Goal: Transaction & Acquisition: Book appointment/travel/reservation

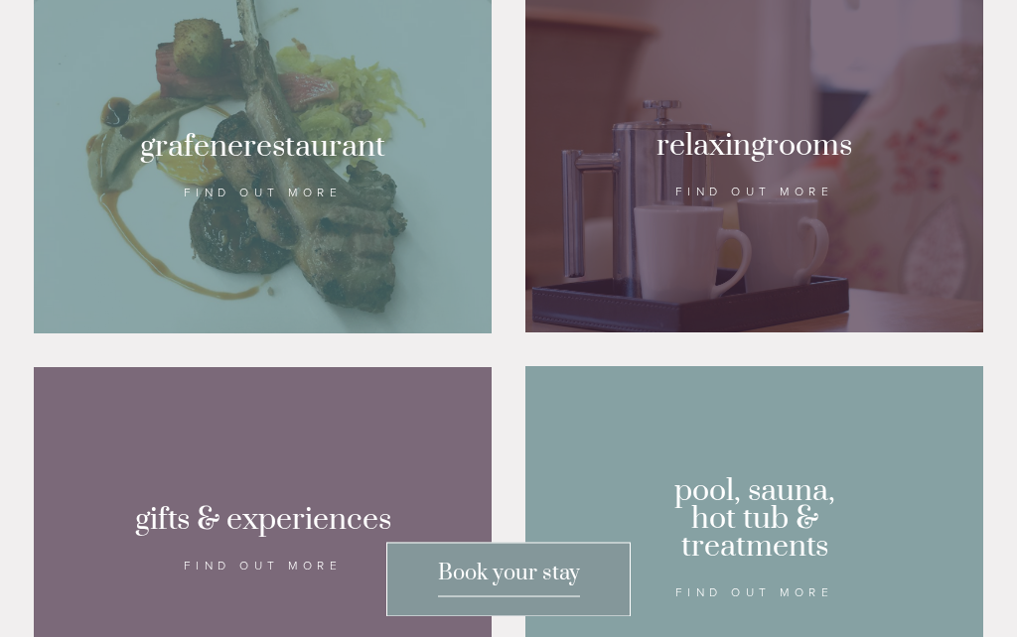
scroll to position [1299, 0]
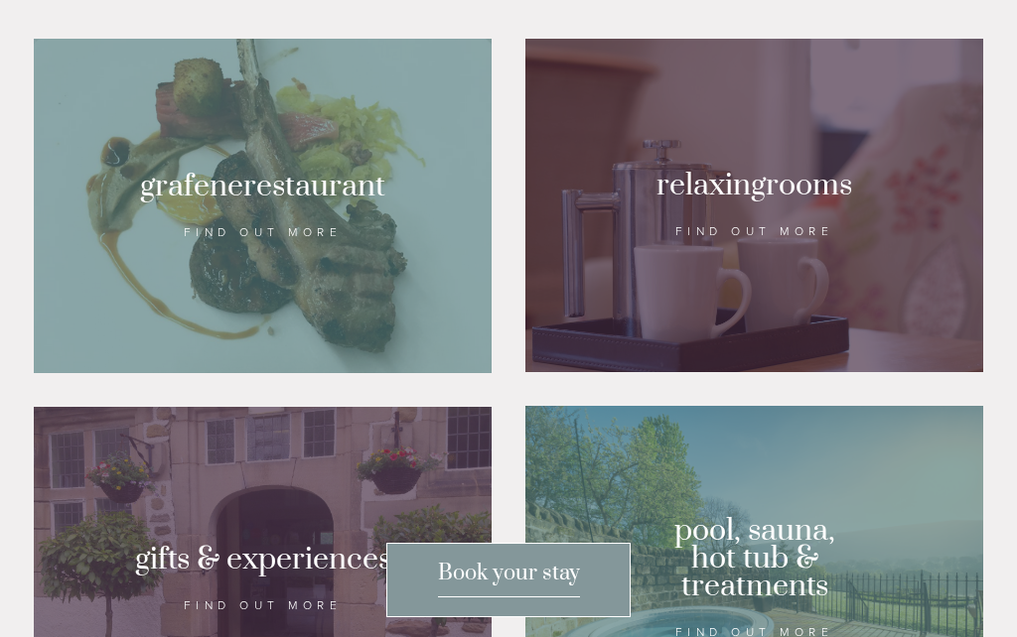
click at [308, 290] on div at bounding box center [263, 206] width 458 height 335
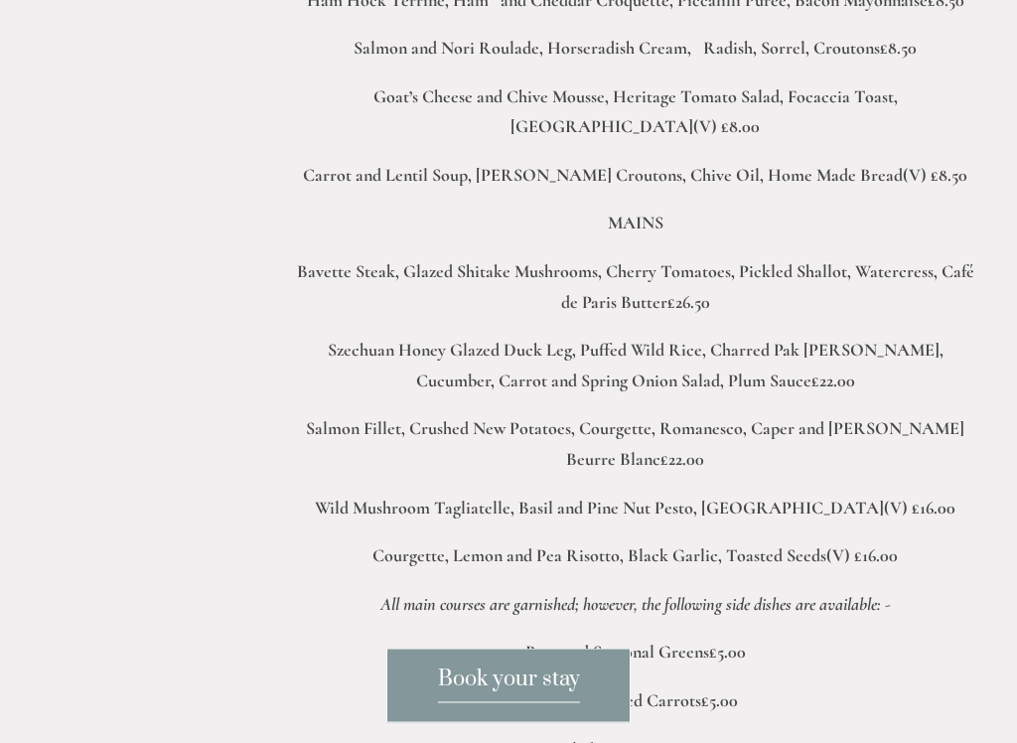
scroll to position [3775, 0]
click at [969, 471] on div "A Peak District Lunch The Grafene Restaurant must be one of the finest location…" at bounding box center [635, 487] width 696 height 1602
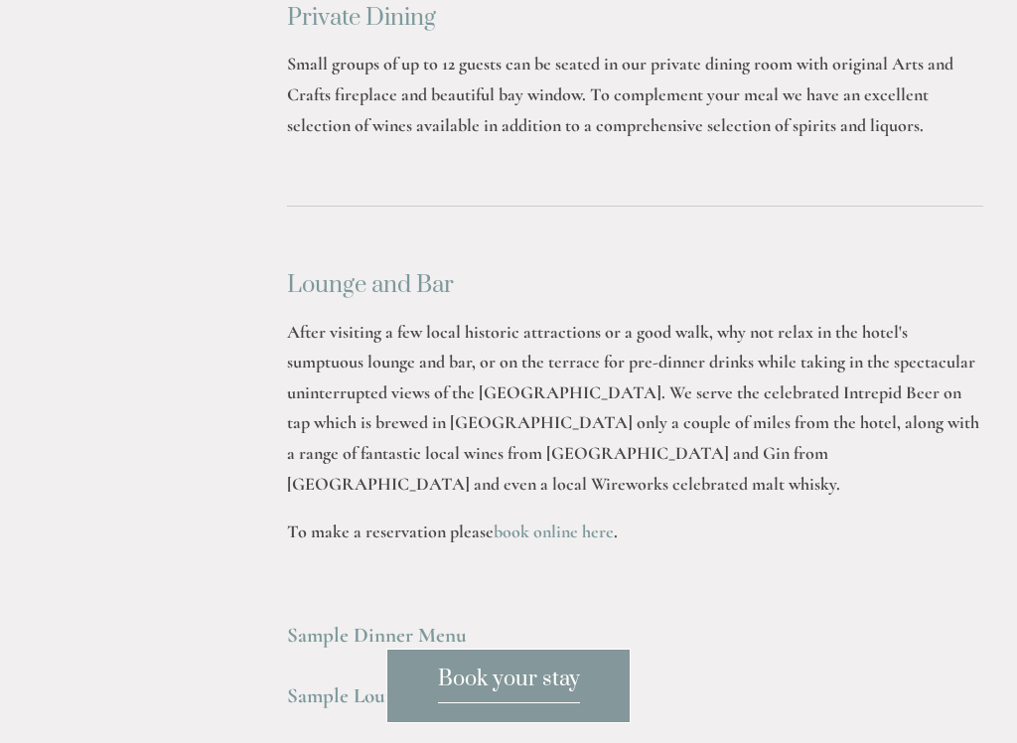
scroll to position [5207, 0]
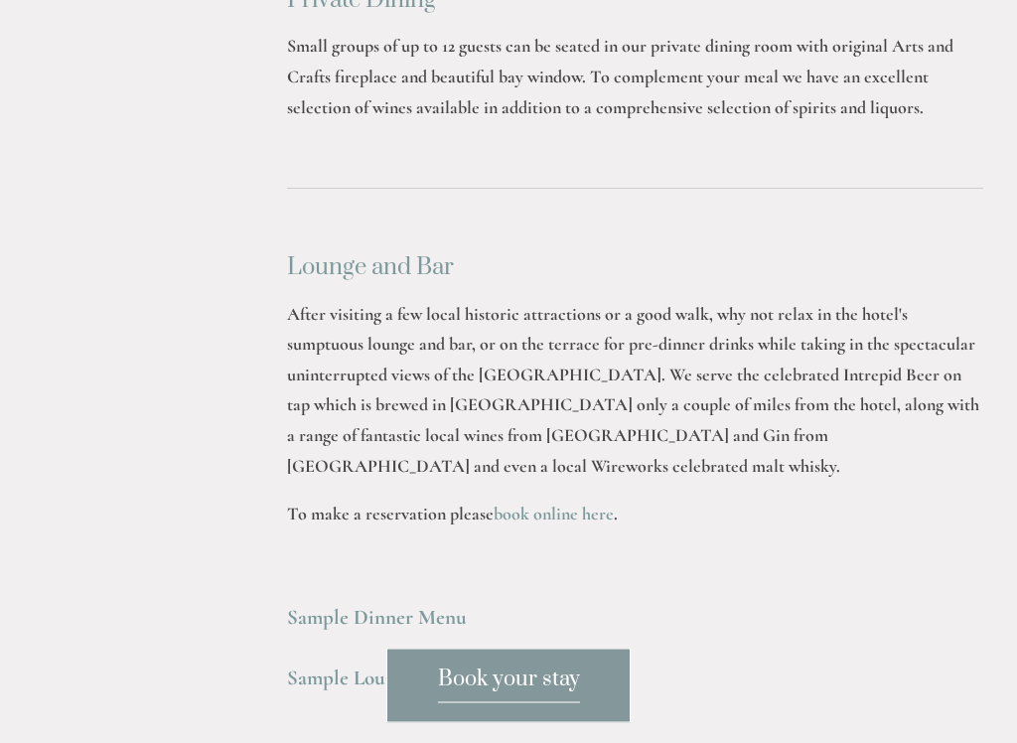
click at [989, 498] on div "Lounge and Bar After visiting a few local historic attractions or a good walk, …" at bounding box center [635, 477] width 730 height 478
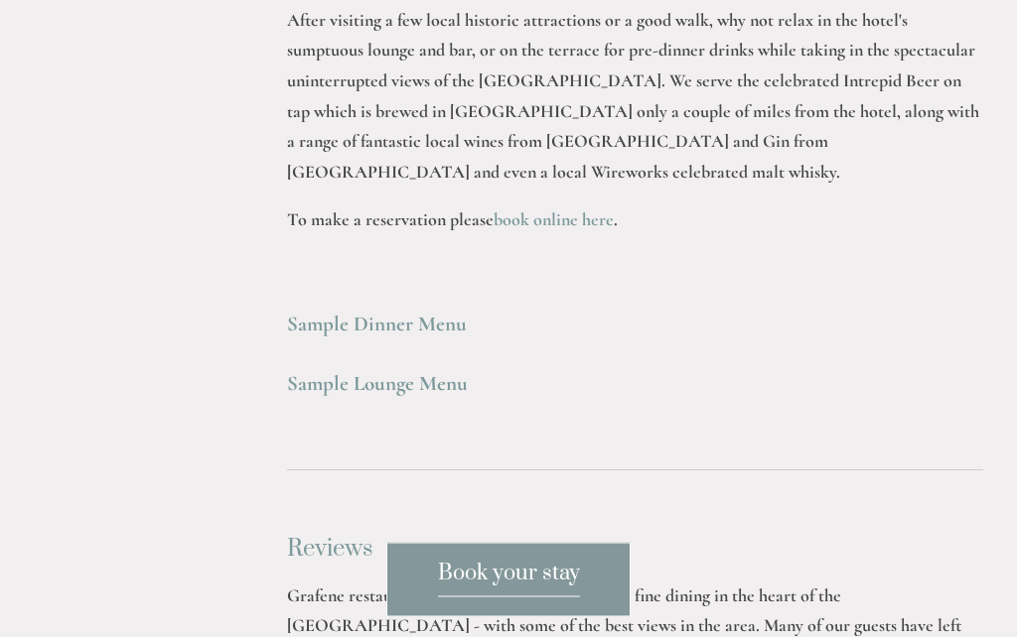
scroll to position [5433, 0]
click at [406, 312] on strong "Sample Dinner Menu" at bounding box center [377, 324] width 180 height 25
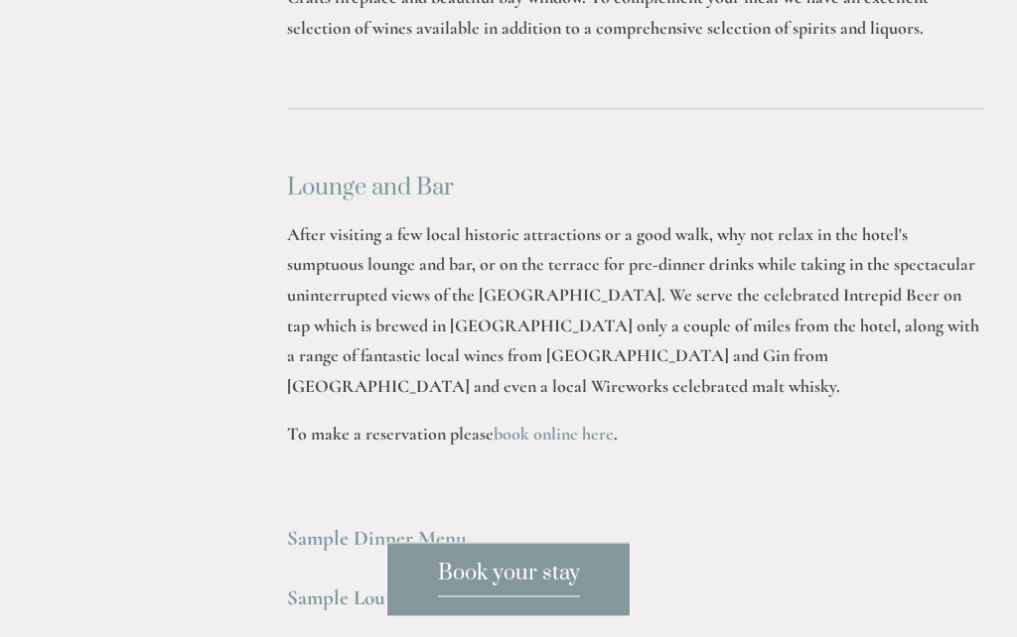
scroll to position [5185, 0]
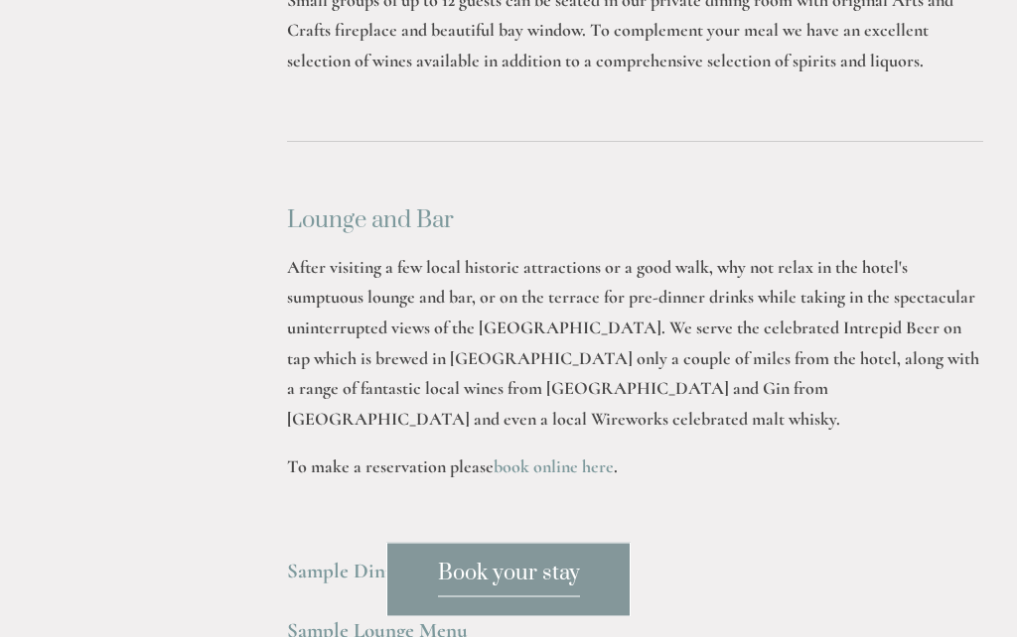
click at [394, 560] on strong "Sample Dinner Menu" at bounding box center [377, 572] width 180 height 25
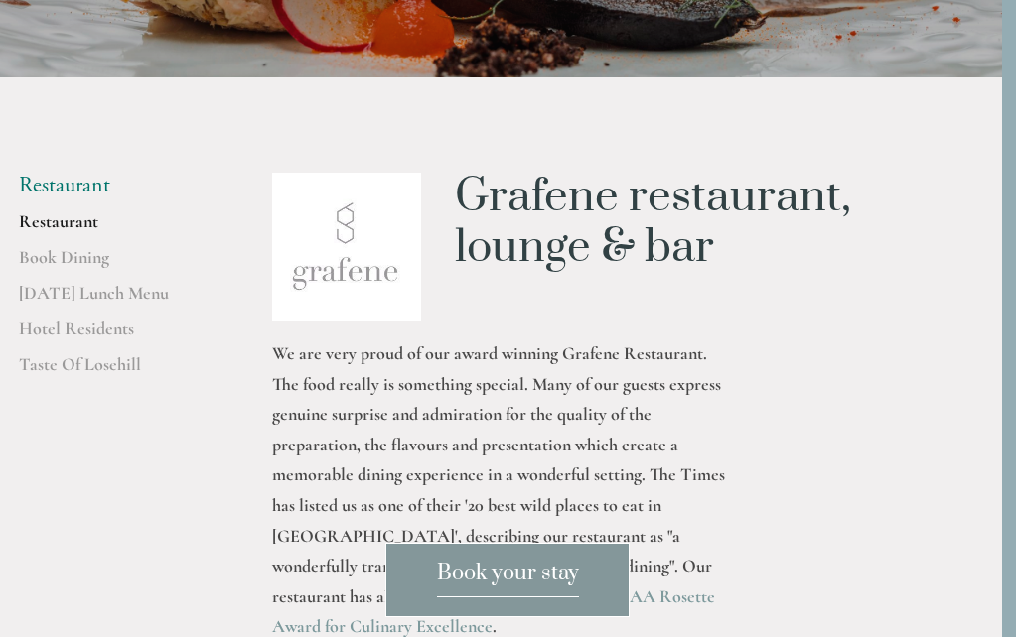
scroll to position [335, 14]
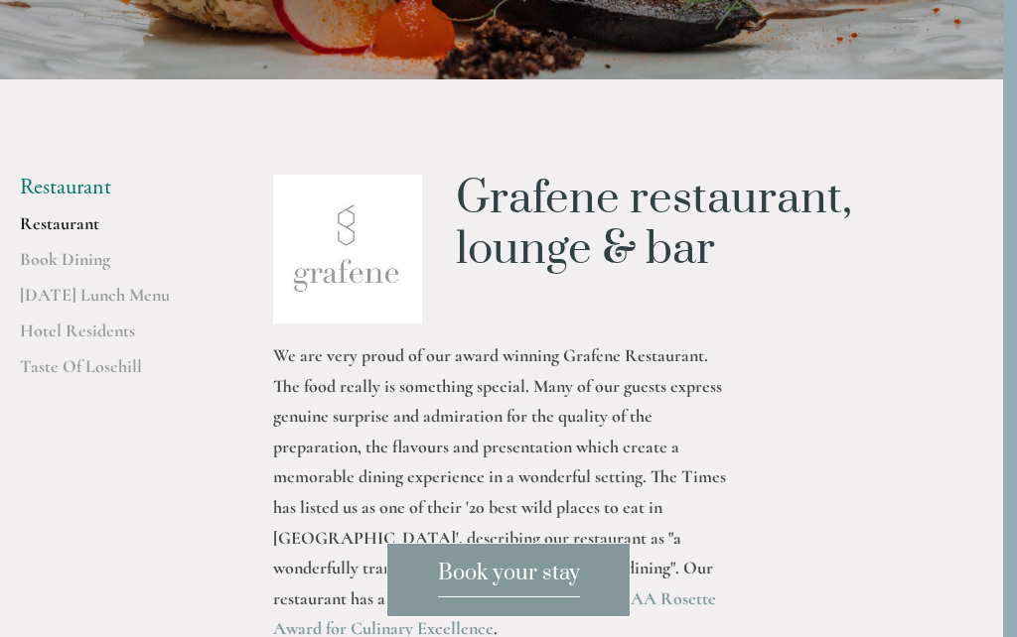
click at [75, 217] on link "Restaurant" at bounding box center [115, 230] width 190 height 36
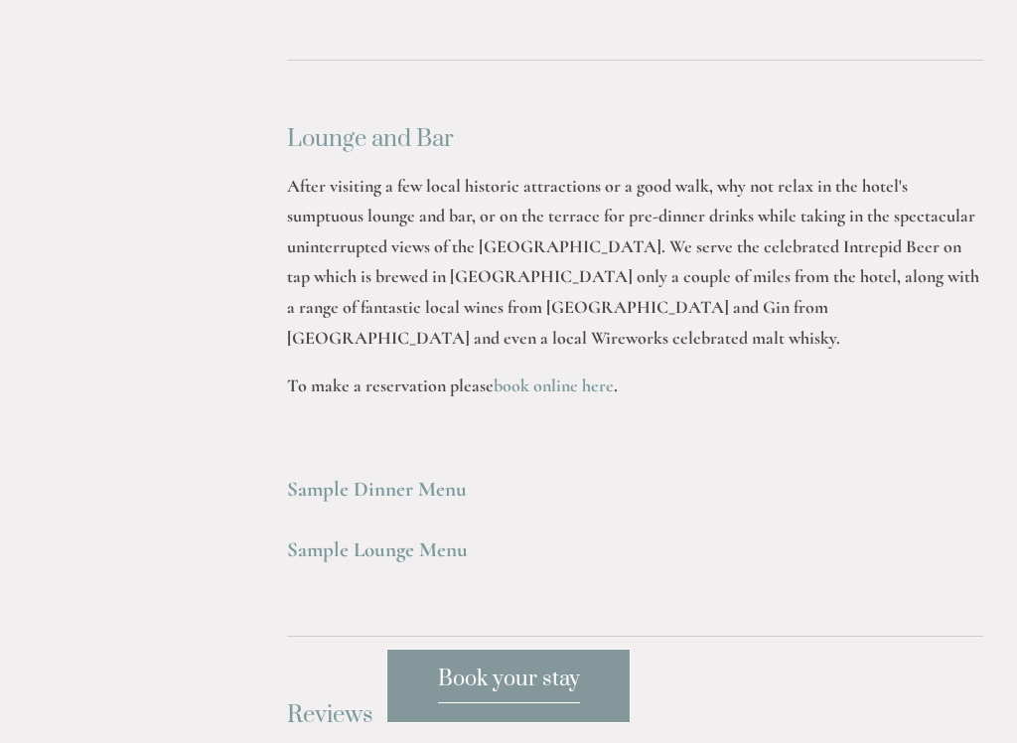
scroll to position [5342, 0]
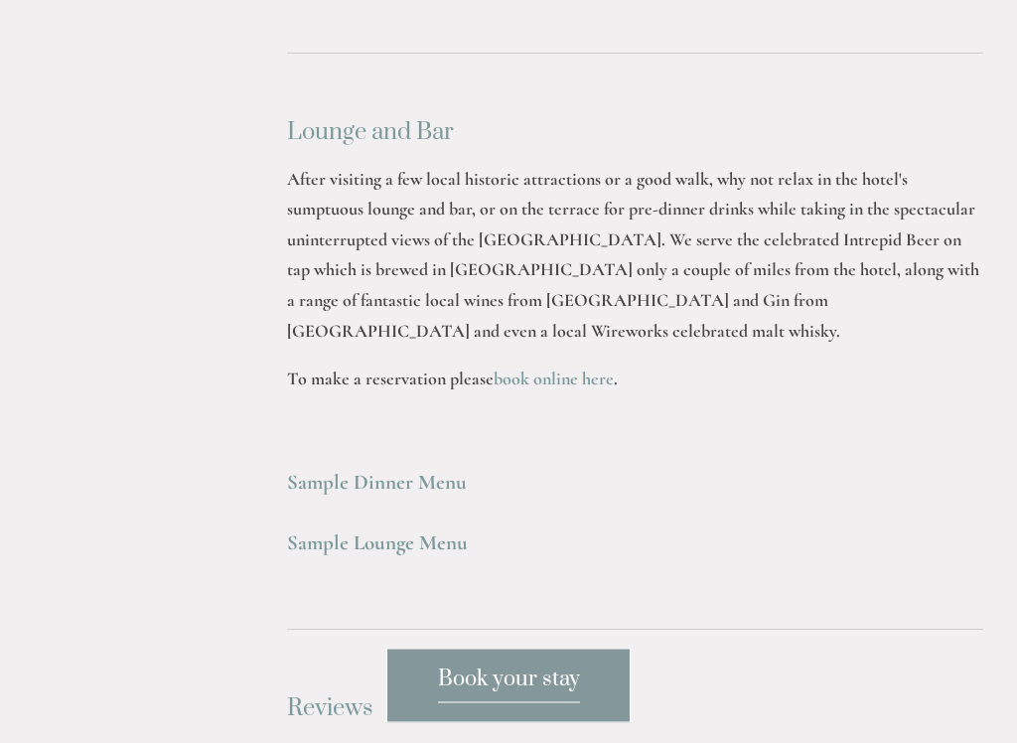
click at [403, 471] on strong "Sample Dinner Menu" at bounding box center [377, 483] width 180 height 25
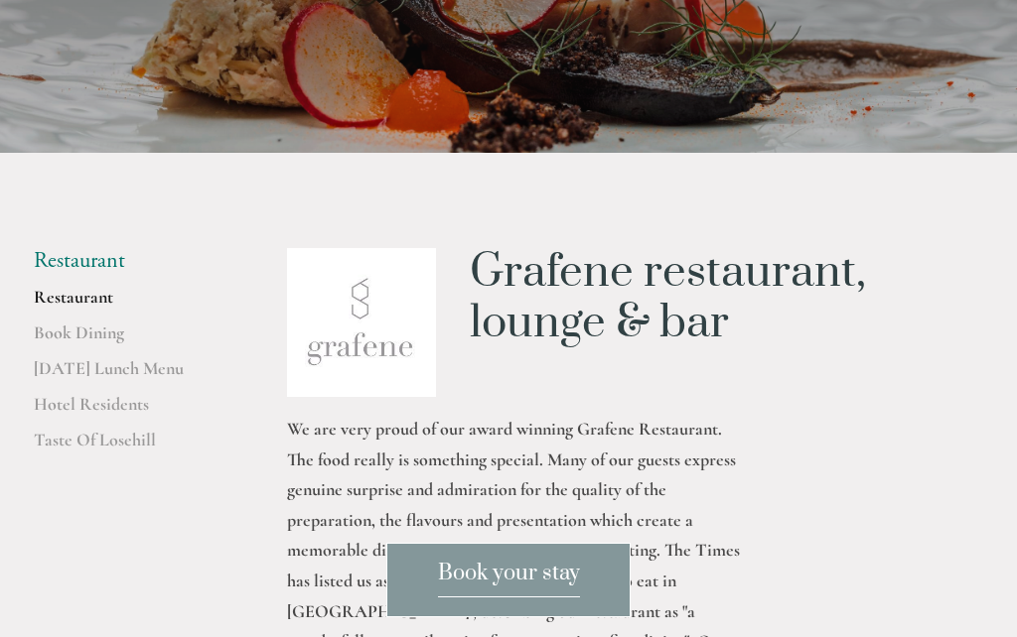
scroll to position [257, 0]
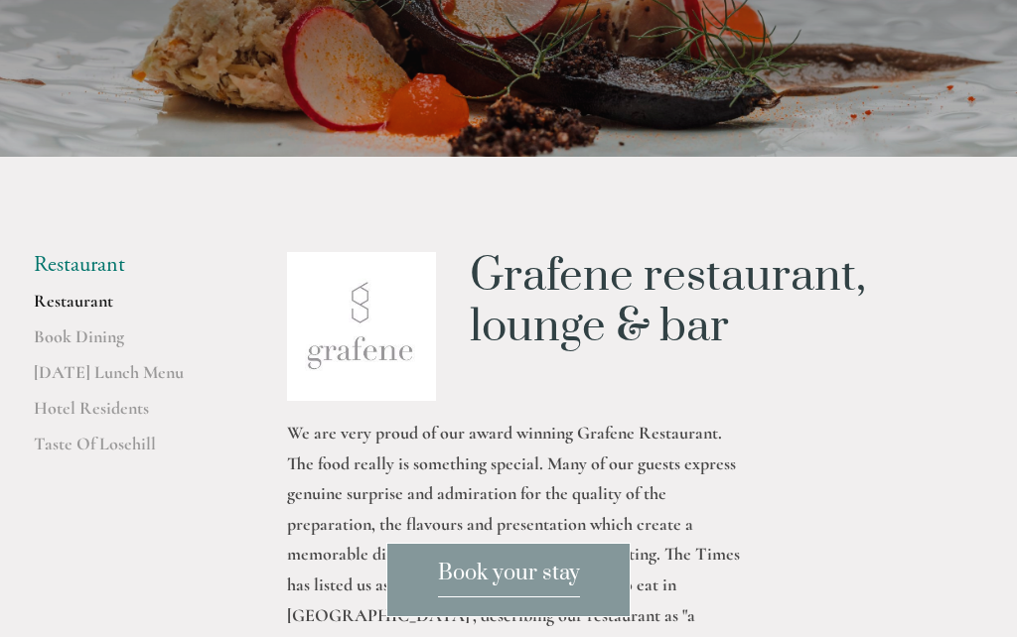
click at [960, 309] on h1 "Grafene restaurant, lounge & bar" at bounding box center [726, 302] width 513 height 100
click at [964, 300] on h1 "Grafene restaurant, lounge & bar" at bounding box center [726, 302] width 513 height 100
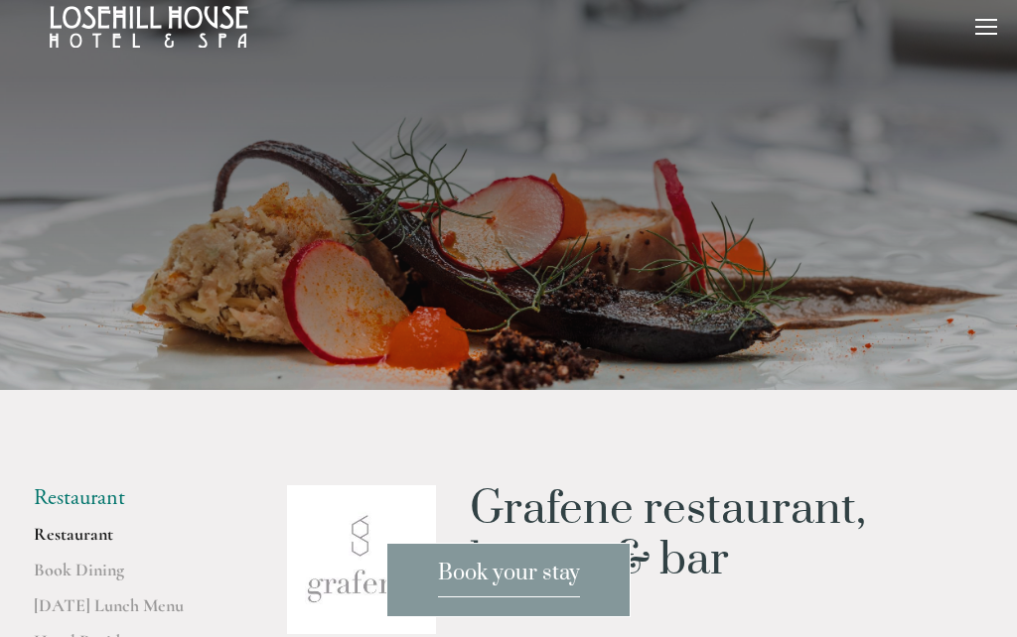
scroll to position [0, 0]
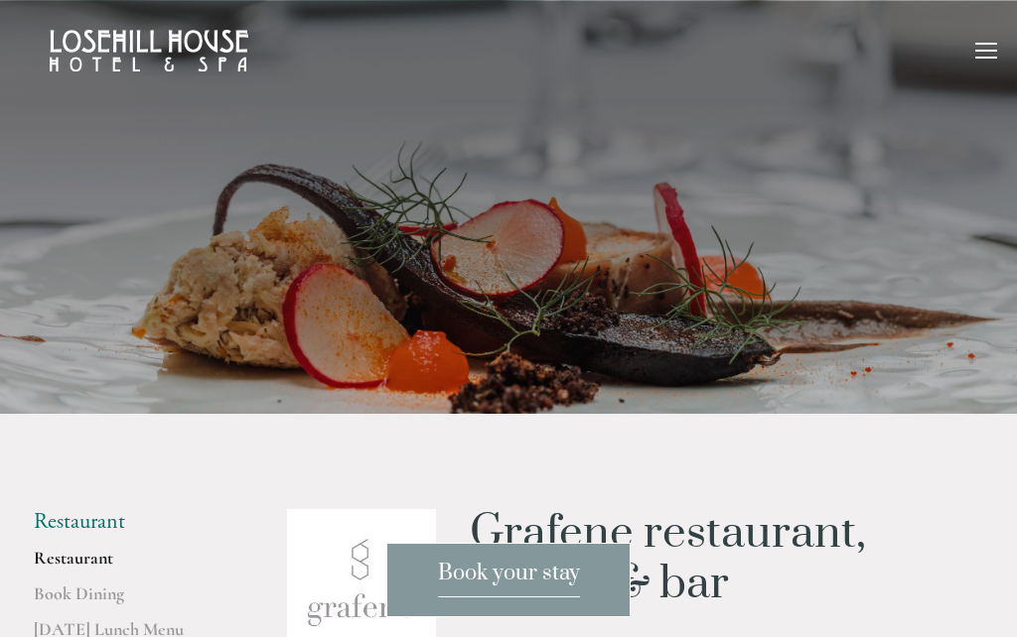
click at [847, 393] on div at bounding box center [508, 207] width 1017 height 414
click at [516, 588] on span "Book your stay" at bounding box center [509, 579] width 142 height 38
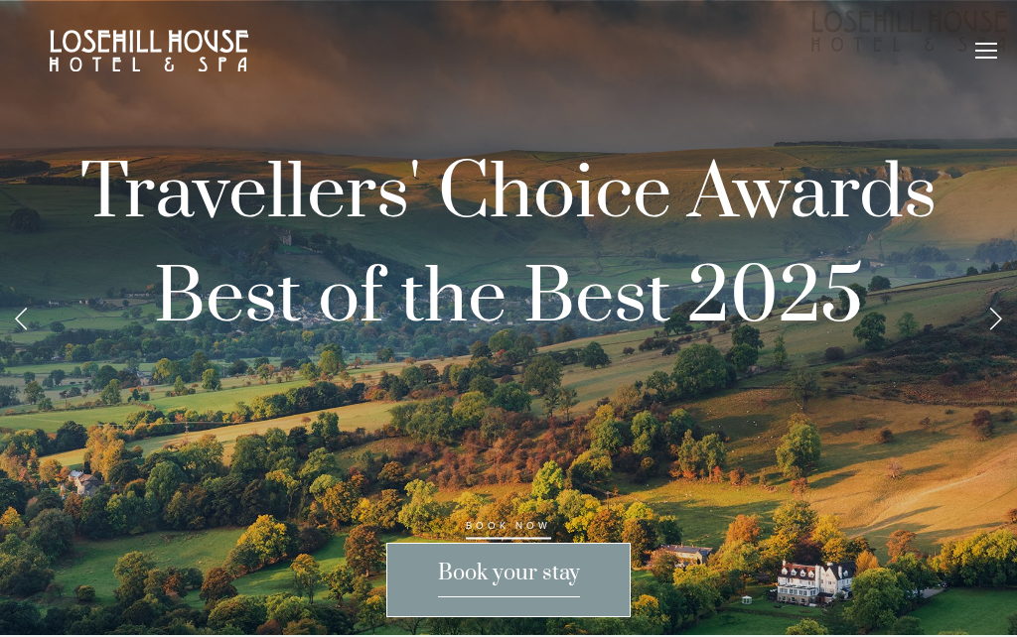
scroll to position [1299, 0]
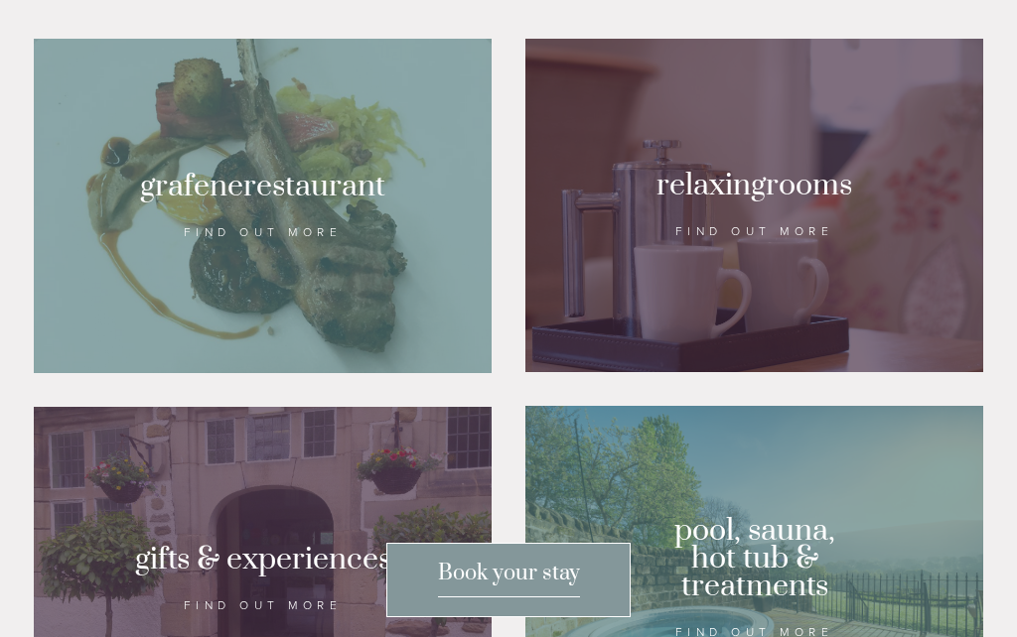
click at [863, 328] on div at bounding box center [754, 206] width 458 height 334
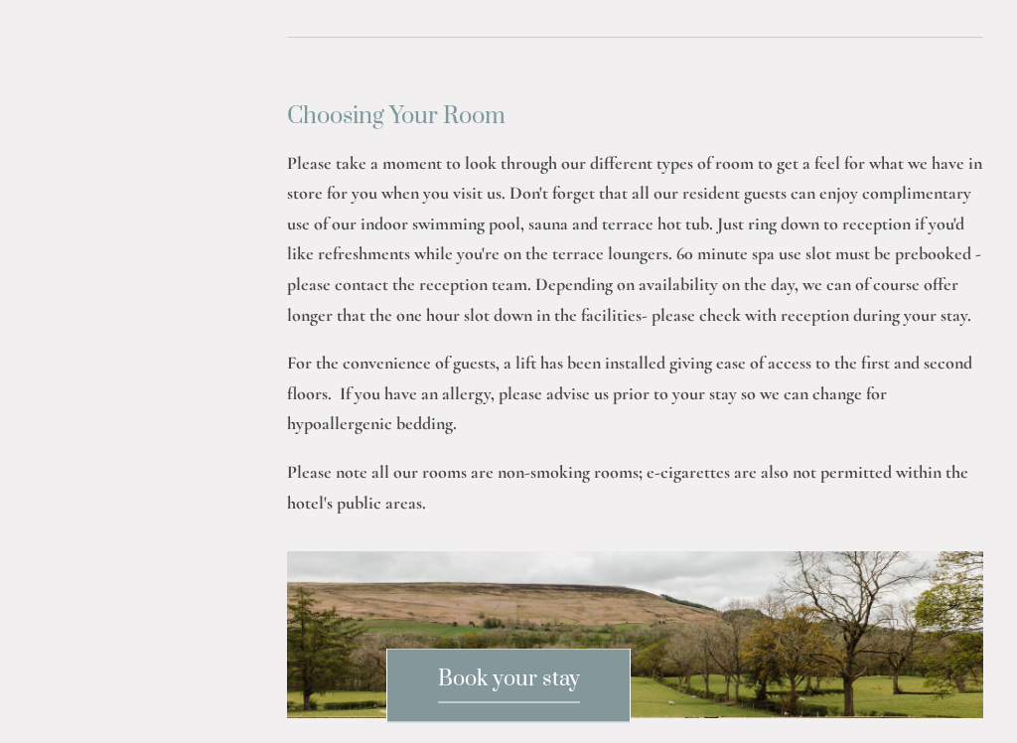
scroll to position [2487, 0]
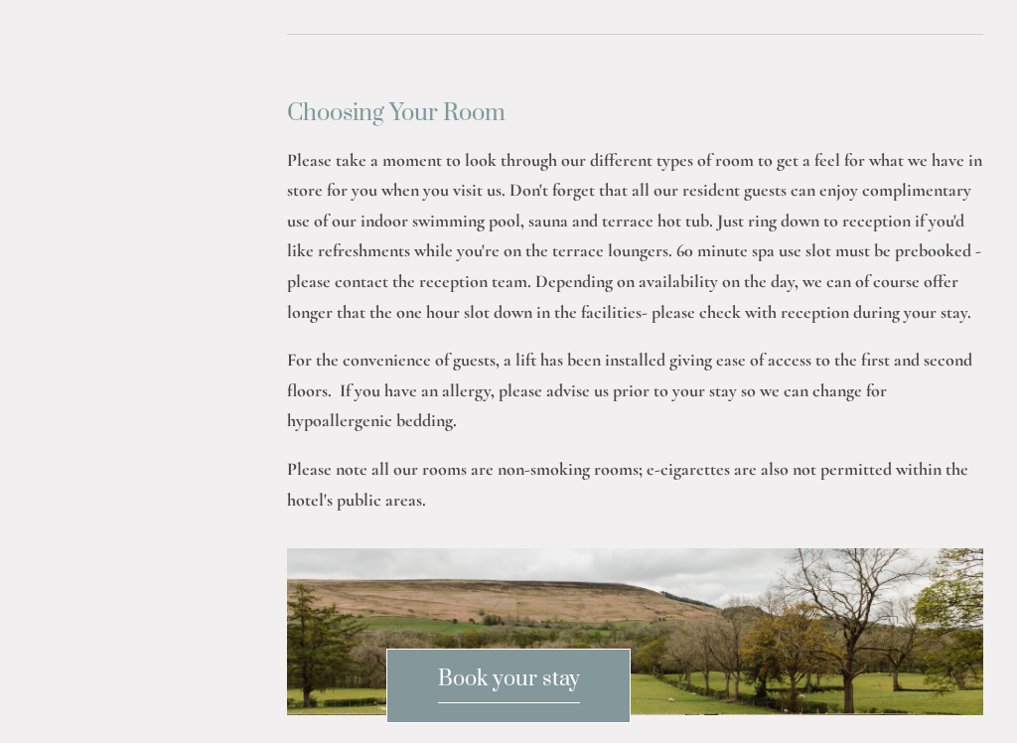
click at [981, 360] on div "Choosing Your Room Please take a moment to look through our different types of …" at bounding box center [635, 307] width 696 height 414
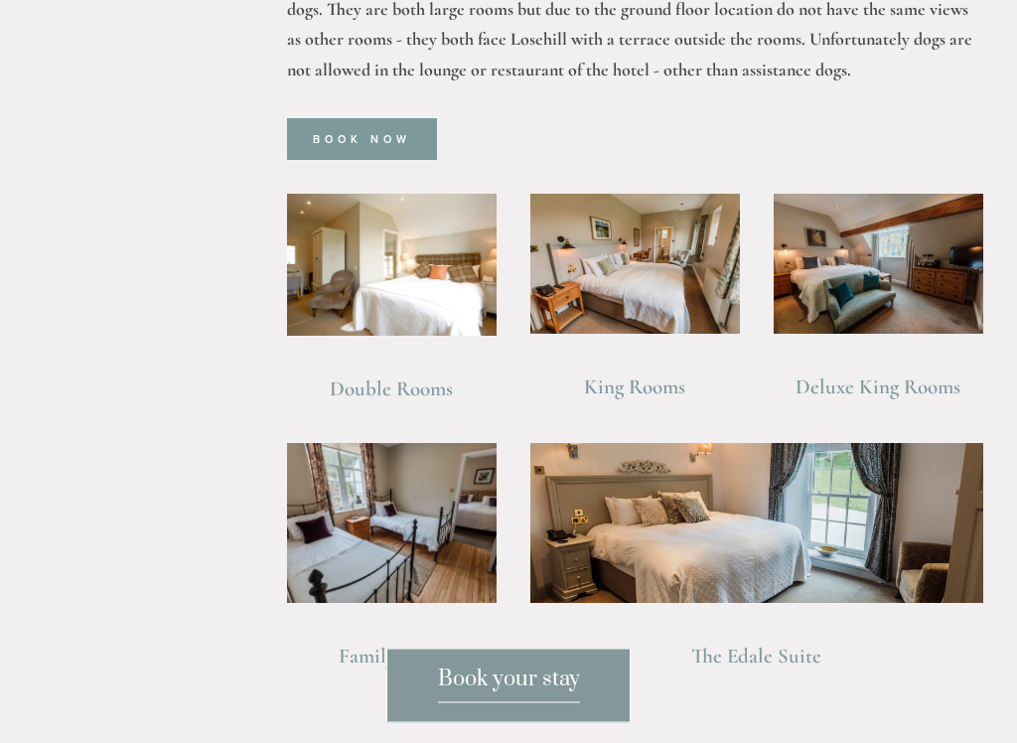
scroll to position [1339, 0]
click at [438, 226] on img at bounding box center [391, 265] width 209 height 142
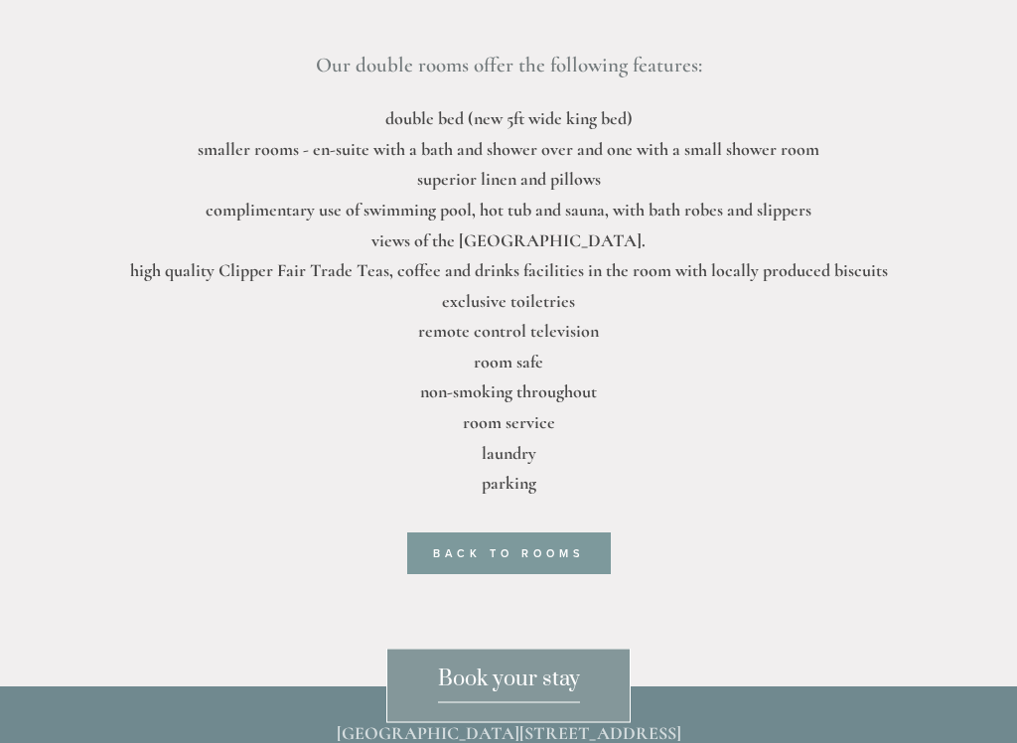
scroll to position [791, 0]
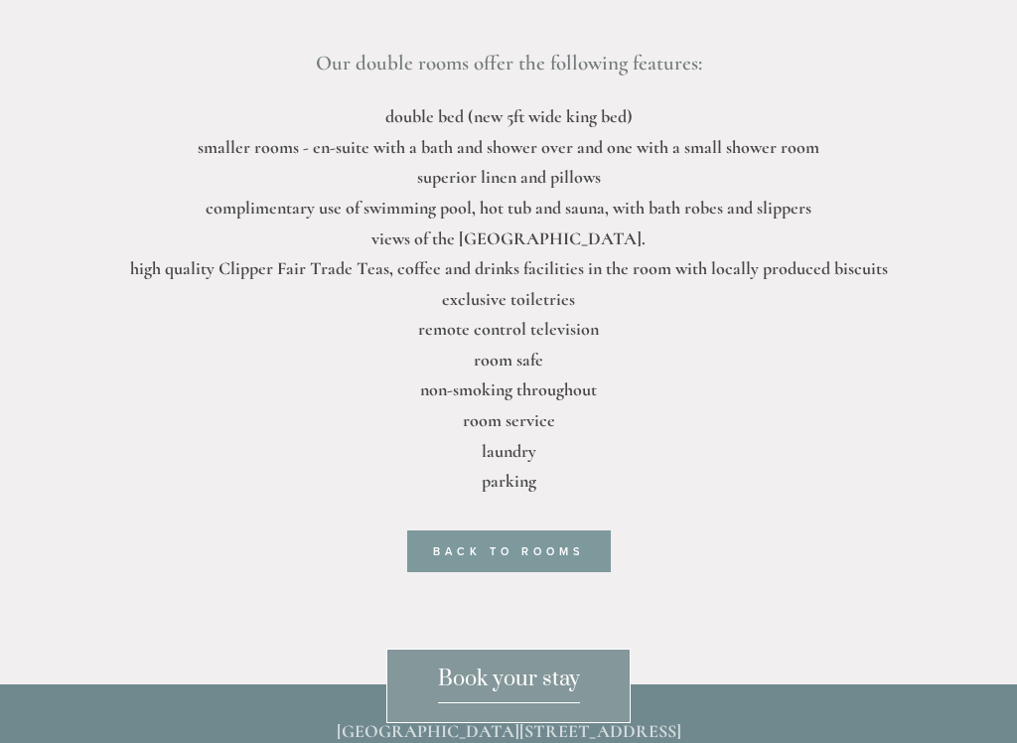
click at [520, 540] on link "back to rooms" at bounding box center [509, 551] width 204 height 42
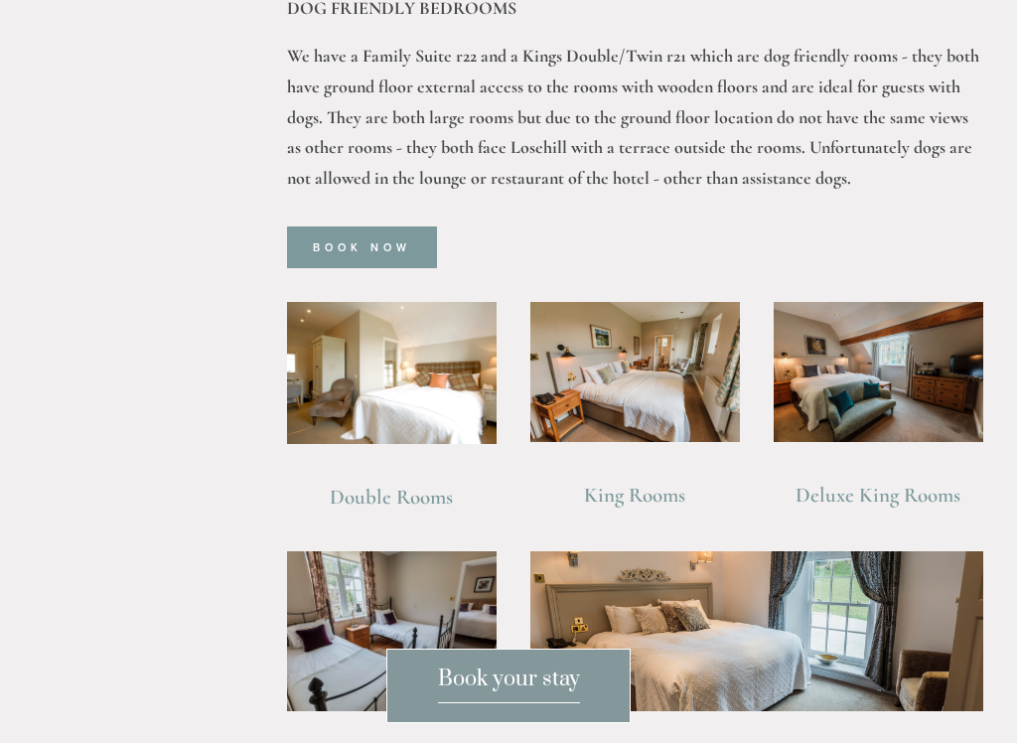
click at [650, 347] on img at bounding box center [634, 372] width 209 height 140
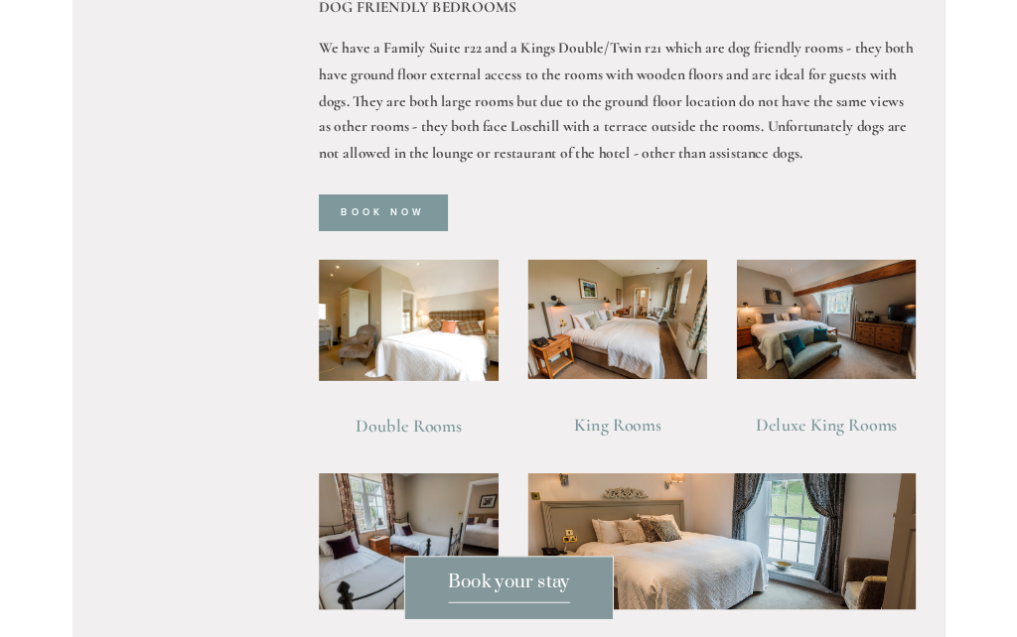
scroll to position [1230, 0]
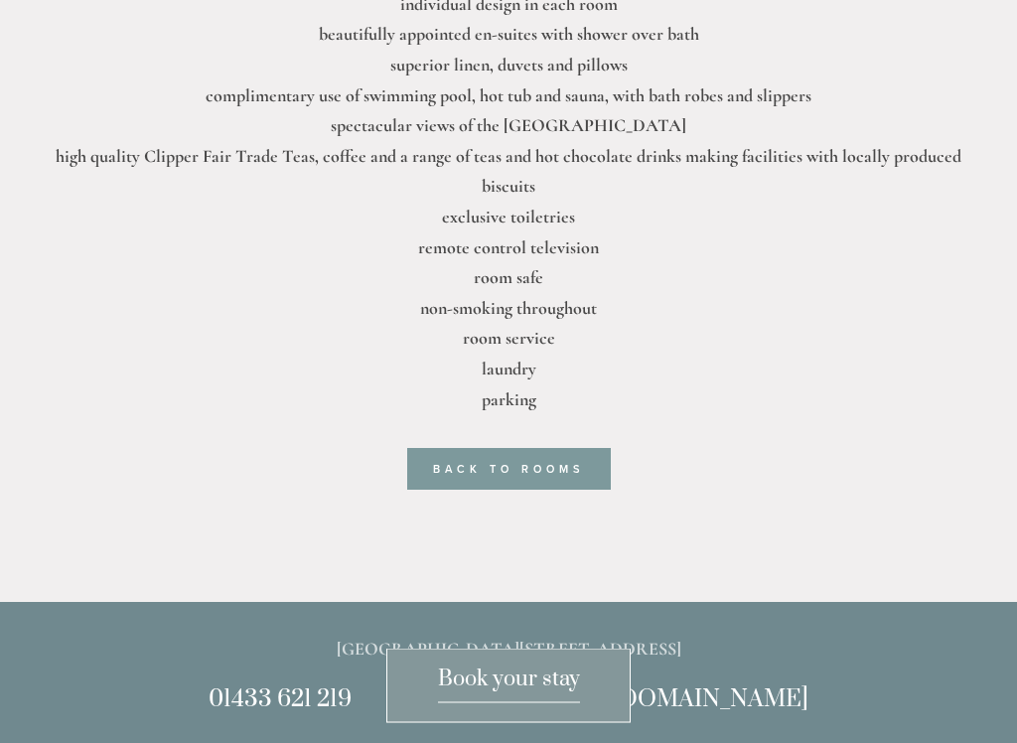
scroll to position [1013, 0]
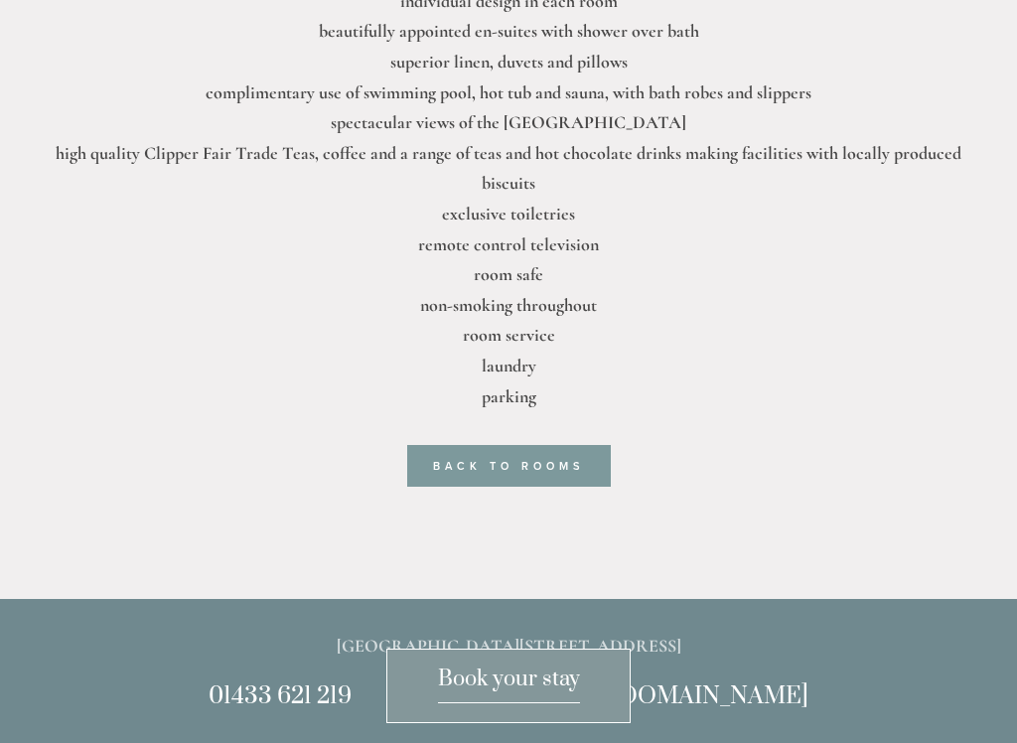
click at [506, 445] on link "Back to rooms" at bounding box center [509, 466] width 204 height 42
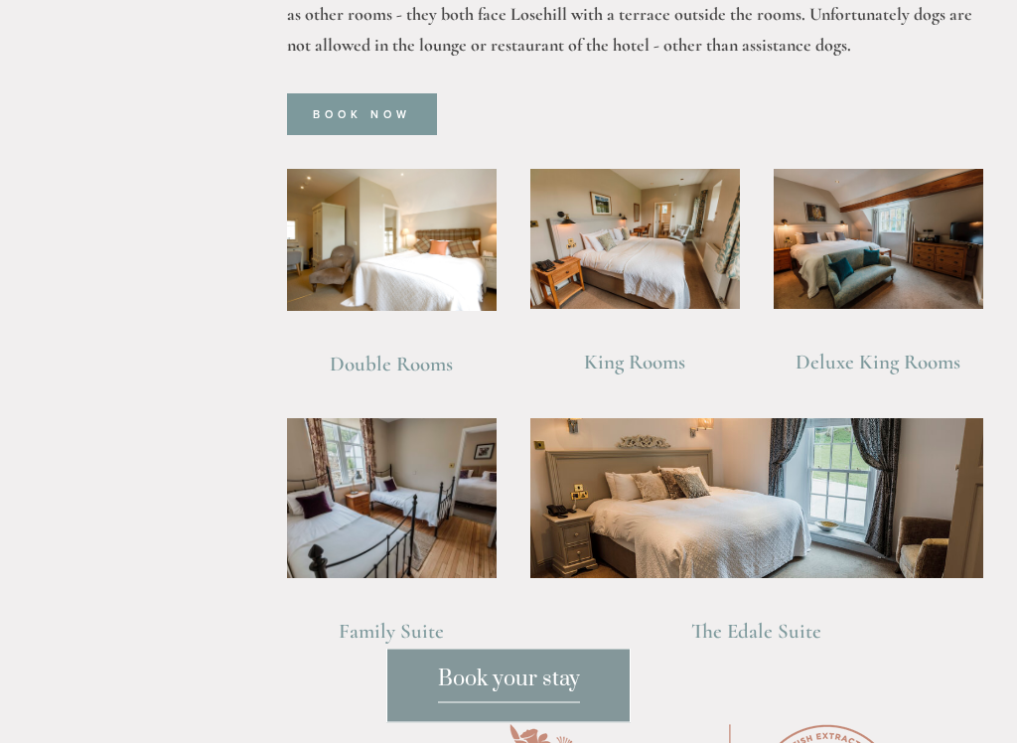
scroll to position [1371, 0]
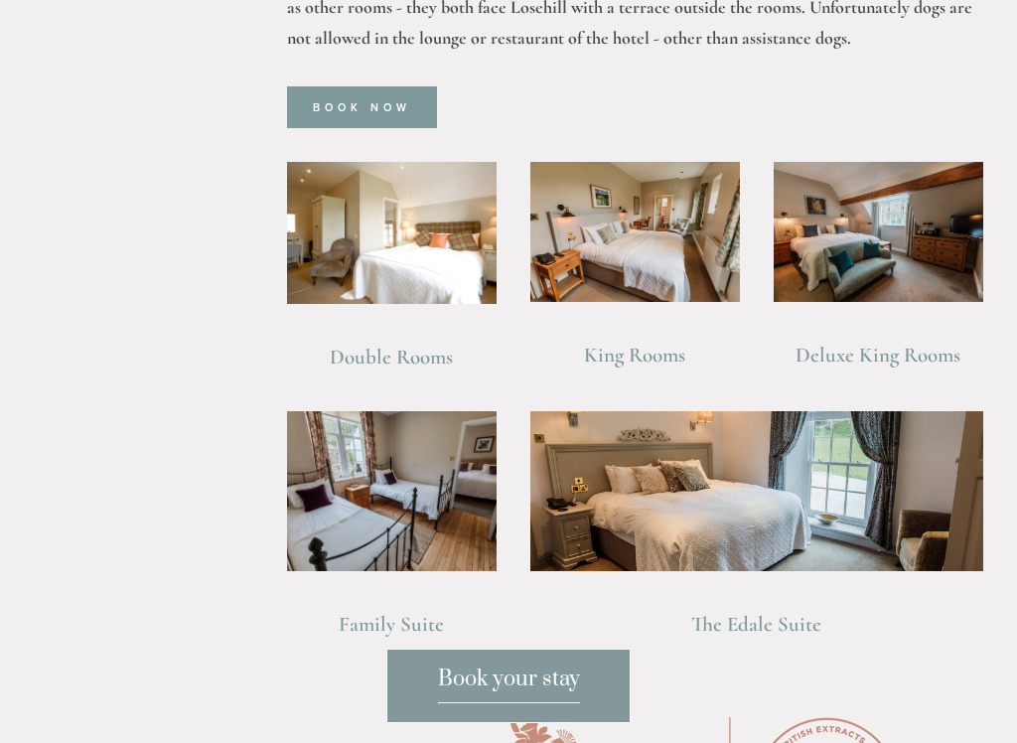
click at [916, 184] on img at bounding box center [877, 232] width 209 height 140
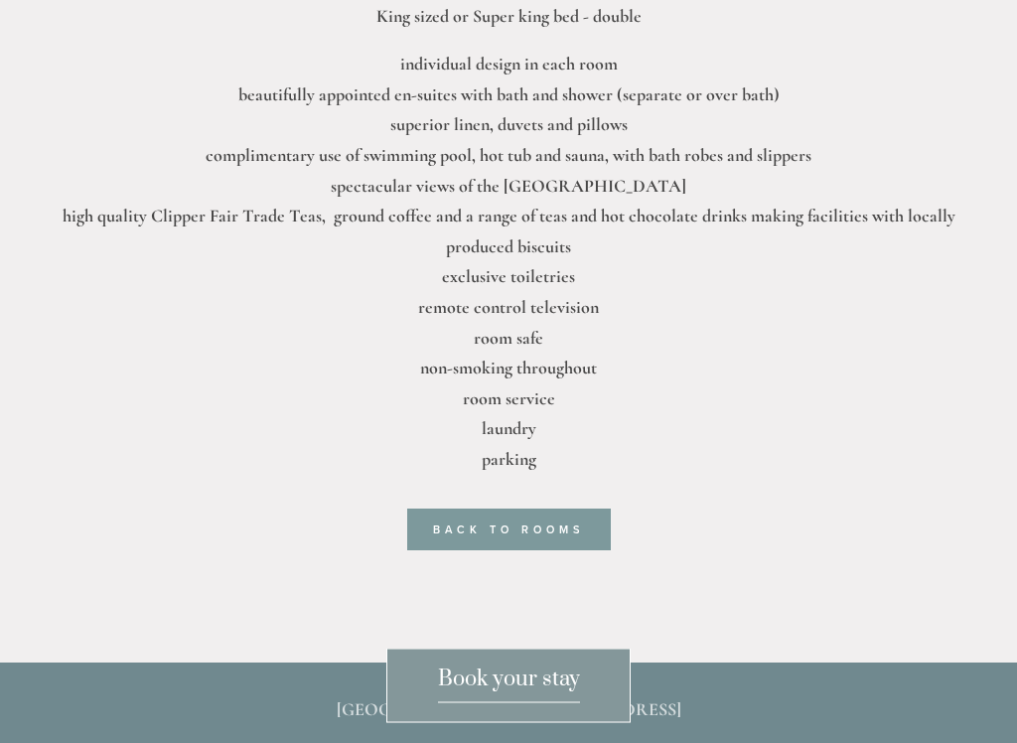
scroll to position [805, 0]
click at [514, 524] on link "Back to rooms" at bounding box center [509, 529] width 204 height 42
